Goal: Task Accomplishment & Management: Manage account settings

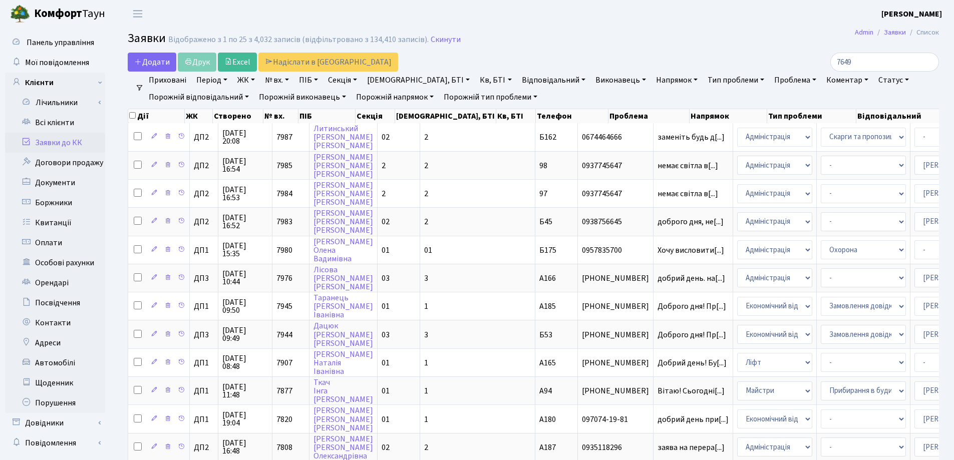
select select "25"
click at [439, 44] on link "Скинути" at bounding box center [446, 40] width 30 height 10
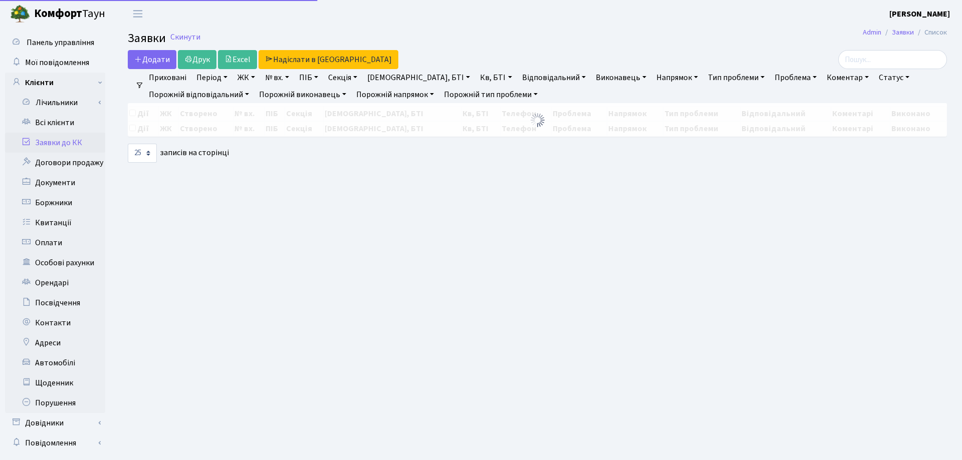
select select "25"
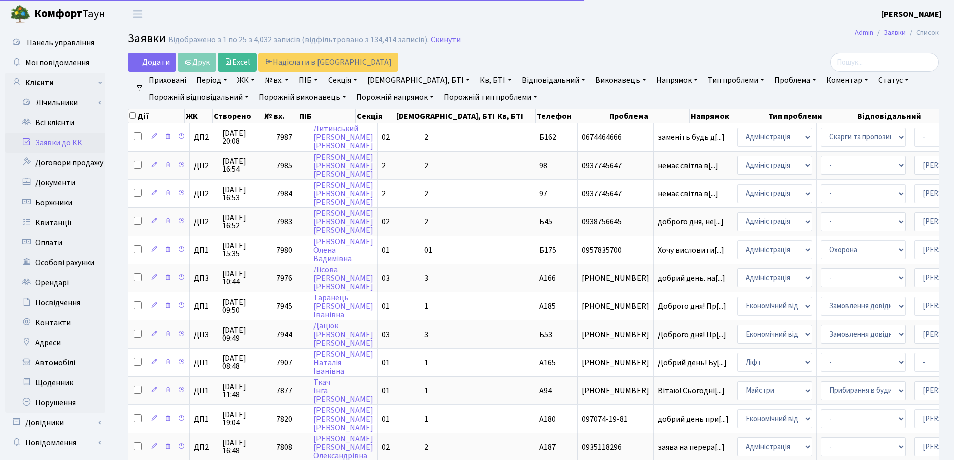
click at [51, 140] on link "Заявки до КК" at bounding box center [55, 143] width 100 height 20
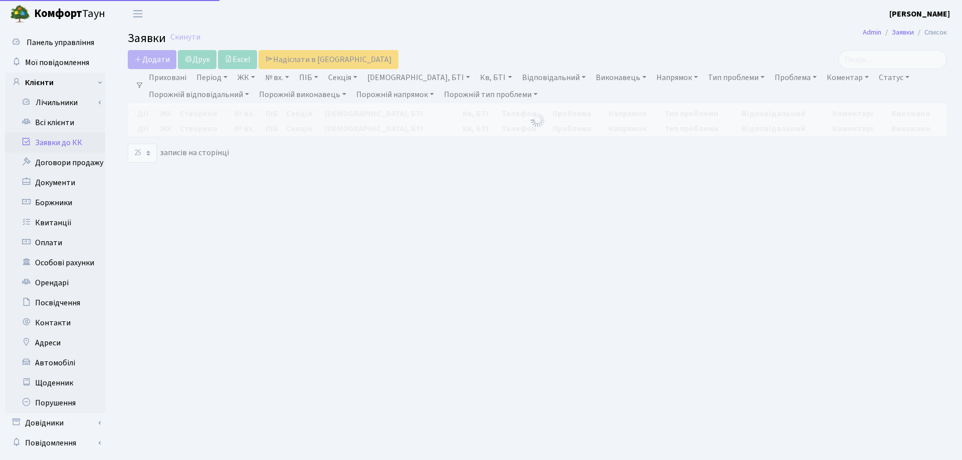
select select "25"
